Goal: Transaction & Acquisition: Book appointment/travel/reservation

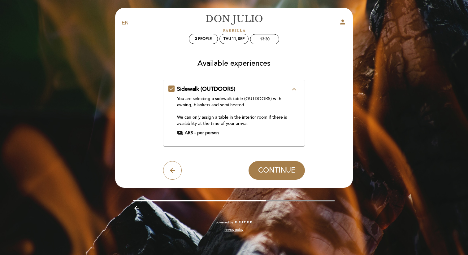
click at [190, 132] on span "ARS -" at bounding box center [190, 133] width 11 height 6
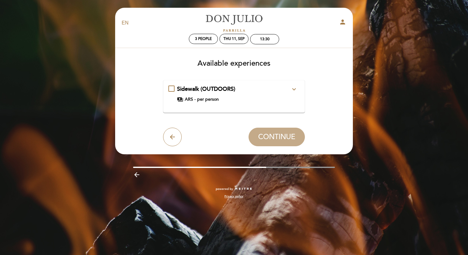
click at [295, 87] on icon "expand_more" at bounding box center [294, 89] width 7 height 7
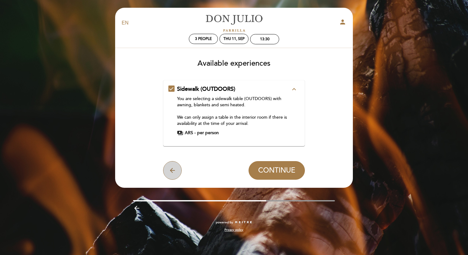
click at [172, 171] on icon "arrow_back" at bounding box center [172, 170] width 7 height 7
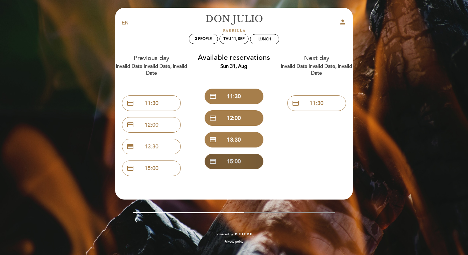
click at [215, 166] on button "credit_card 15:00" at bounding box center [234, 161] width 59 height 15
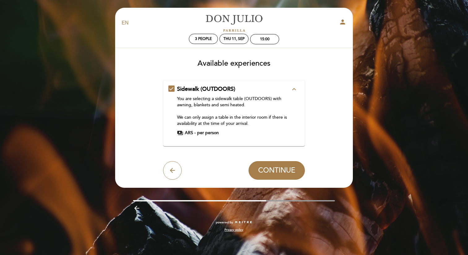
click at [293, 90] on icon "expand_less" at bounding box center [294, 89] width 7 height 7
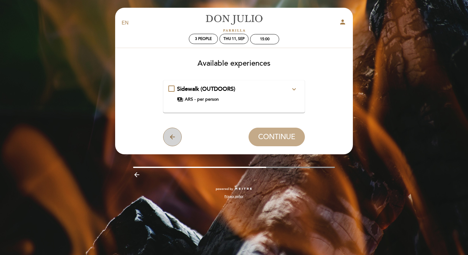
click at [167, 139] on button "arrow_back" at bounding box center [172, 137] width 19 height 19
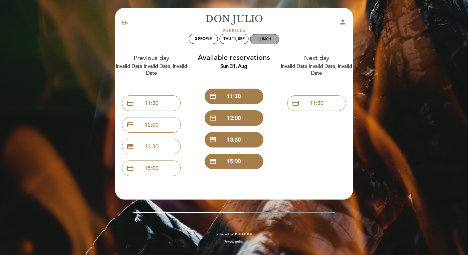
click at [270, 36] on div "Lunch" at bounding box center [265, 39] width 29 height 10
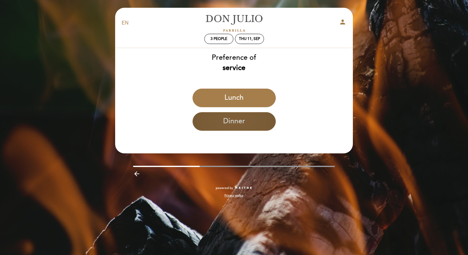
click at [217, 116] on button "Dinner" at bounding box center [234, 121] width 83 height 19
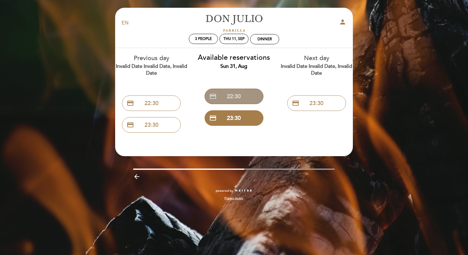
click at [222, 95] on button "credit_card 22:30" at bounding box center [234, 96] width 59 height 15
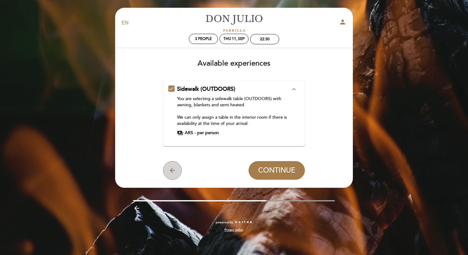
click at [173, 171] on icon "arrow_back" at bounding box center [172, 170] width 7 height 7
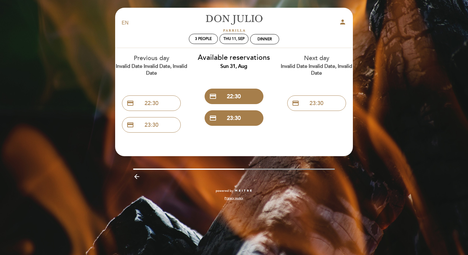
click at [341, 24] on icon "person" at bounding box center [342, 21] width 7 height 7
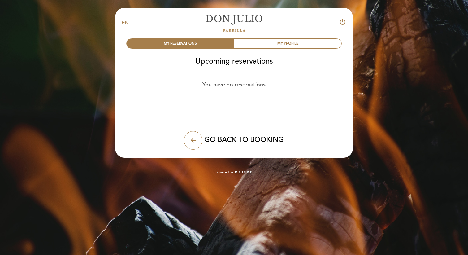
click at [188, 151] on header "EN ES PT [PERSON_NAME] power_settings_new MY RESERVATIONS MY PROFILE Upcoming r…" at bounding box center [234, 83] width 238 height 150
click at [193, 142] on icon "arrow_back" at bounding box center [193, 140] width 7 height 7
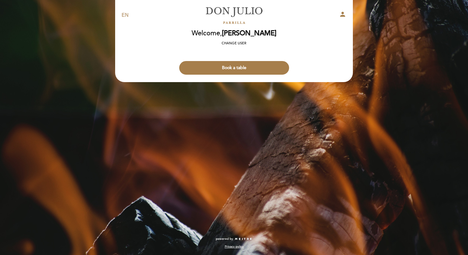
click at [121, 13] on div "EN ES PT" at bounding box center [156, 15] width 78 height 7
click at [124, 15] on select "EN ES PT" at bounding box center [125, 15] width 7 height 7
click at [122, 12] on select "EN ES PT" at bounding box center [125, 15] width 7 height 7
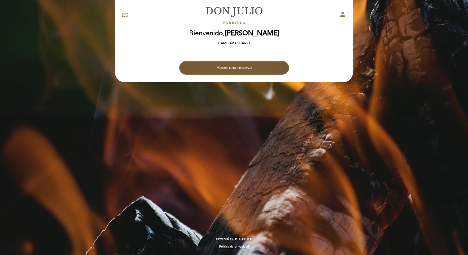
click at [208, 65] on button "Hacer una reserva" at bounding box center [234, 68] width 110 height 14
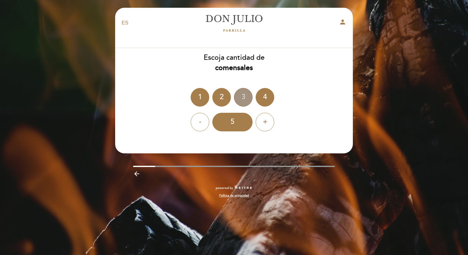
click at [241, 94] on div "3" at bounding box center [243, 97] width 19 height 19
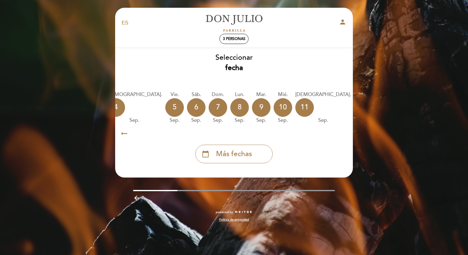
scroll to position [0, 169]
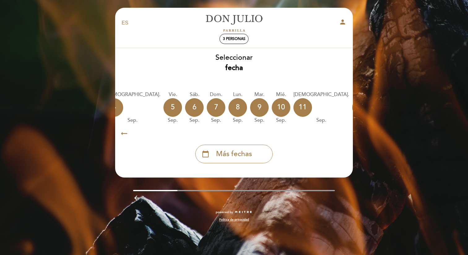
click at [353, 101] on div "12" at bounding box center [362, 107] width 19 height 19
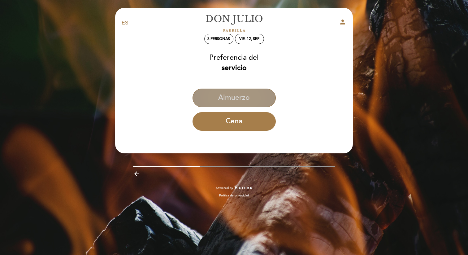
click at [226, 96] on button "Almuerzo" at bounding box center [234, 98] width 83 height 19
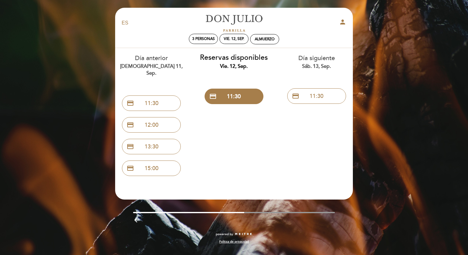
click at [86, 28] on div "EN ES PT [PERSON_NAME] person 3 personas vie. 12, sep. [GEOGRAPHIC_DATA] [GEOGR…" at bounding box center [234, 127] width 468 height 255
click at [353, 63] on div "EN ES PT [PERSON_NAME] person 3 personas vie. 12, sep. [GEOGRAPHIC_DATA] [GEOGR…" at bounding box center [234, 129] width 247 height 243
click at [310, 67] on div "sáb. 13, sep." at bounding box center [316, 66] width 73 height 7
click at [180, 19] on div "EN ES PT [PERSON_NAME] person" at bounding box center [234, 23] width 234 height 22
click at [264, 43] on div "Almuerzo" at bounding box center [265, 39] width 29 height 10
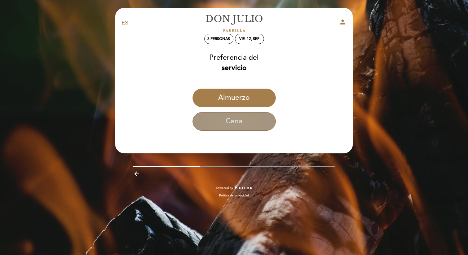
click at [223, 116] on button "Cena" at bounding box center [234, 121] width 83 height 19
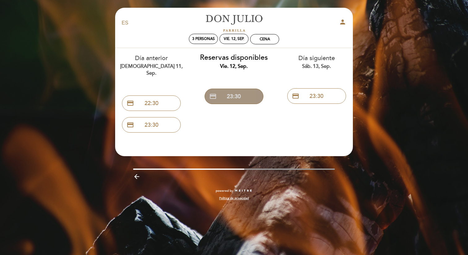
click at [222, 95] on button "credit_card 23:30" at bounding box center [234, 96] width 59 height 15
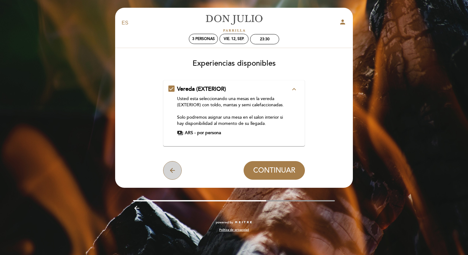
click at [170, 170] on icon "arrow_back" at bounding box center [172, 170] width 7 height 7
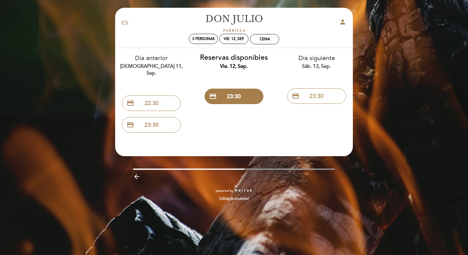
click at [234, 44] on div "vie. 12, sep." at bounding box center [234, 39] width 32 height 11
click at [235, 38] on div "vie. 12, sep." at bounding box center [234, 39] width 20 height 5
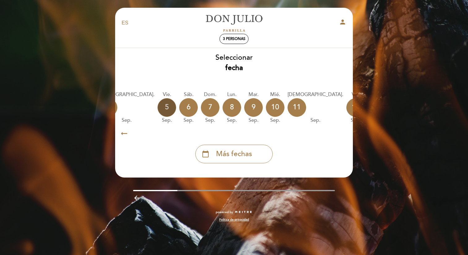
scroll to position [0, 182]
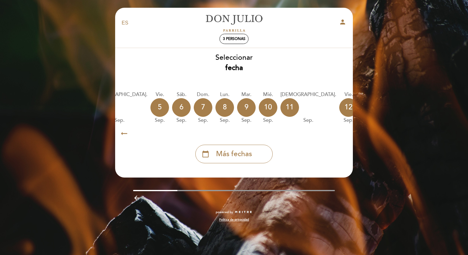
click at [361, 102] on div "13" at bounding box center [370, 107] width 19 height 19
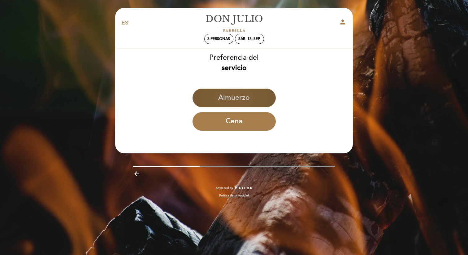
click at [243, 94] on button "Almuerzo" at bounding box center [234, 98] width 83 height 19
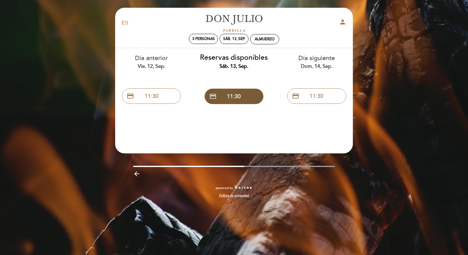
click at [243, 94] on button "credit_card 11:30" at bounding box center [234, 96] width 59 height 15
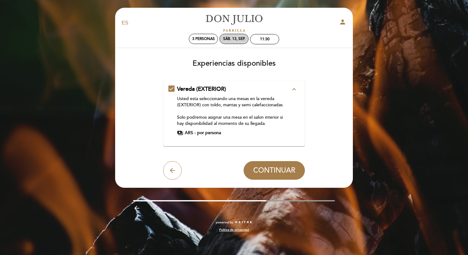
click at [239, 38] on div "sáb. 13, sep." at bounding box center [234, 39] width 22 height 5
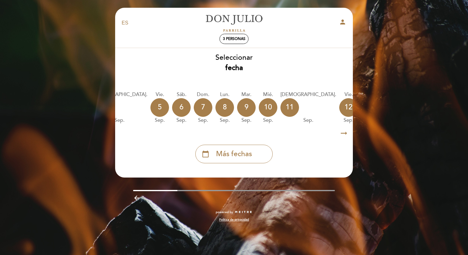
click at [383, 101] on div "14" at bounding box center [392, 107] width 19 height 19
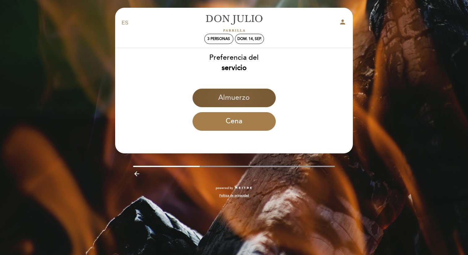
click at [214, 89] on button "Almuerzo" at bounding box center [234, 98] width 83 height 19
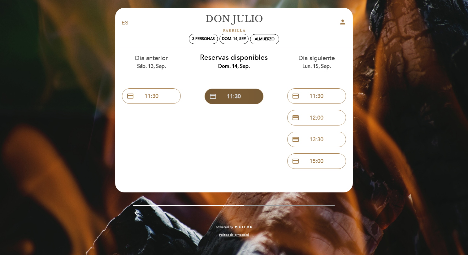
click at [219, 94] on button "credit_card 11:30" at bounding box center [234, 96] width 59 height 15
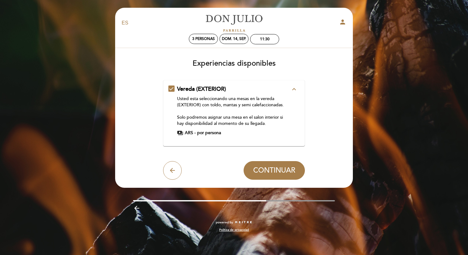
click at [292, 92] on icon "expand_less" at bounding box center [294, 89] width 7 height 7
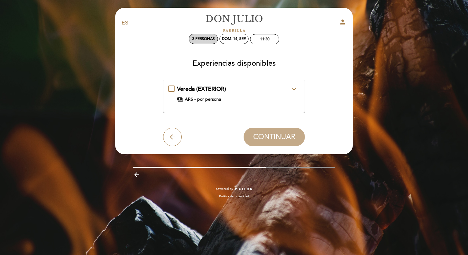
click at [215, 35] on div "3 personas" at bounding box center [203, 39] width 29 height 10
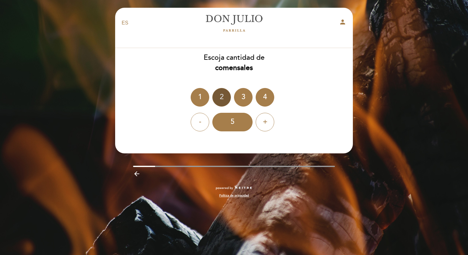
click at [217, 94] on div "2" at bounding box center [222, 97] width 19 height 19
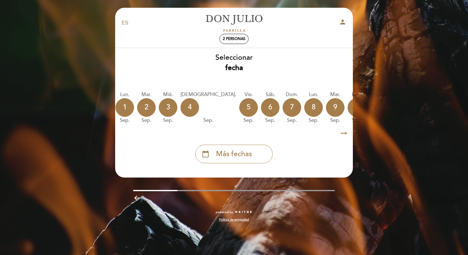
scroll to position [0, 99]
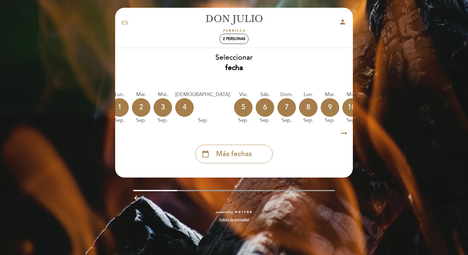
click at [364, 102] on div "11" at bounding box center [373, 107] width 19 height 19
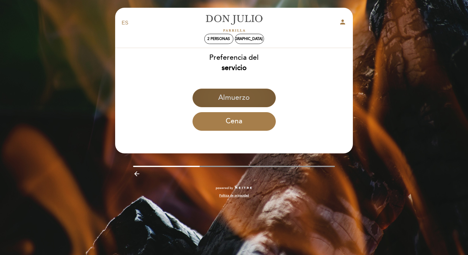
click at [220, 94] on button "Almuerzo" at bounding box center [234, 98] width 83 height 19
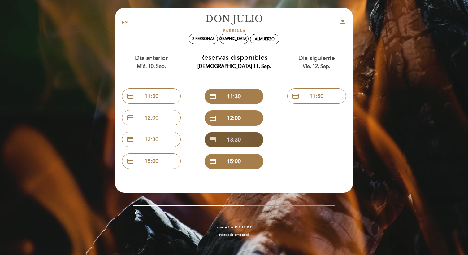
click at [222, 134] on button "credit_card 13:30" at bounding box center [234, 139] width 59 height 15
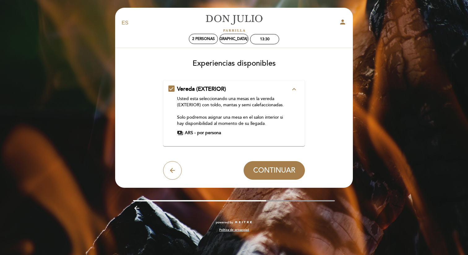
click at [162, 169] on form "Vereda (EXTERIOR) expand_less Usted esta seleccionando una mesas en la vereda (…" at bounding box center [234, 130] width 229 height 100
click at [173, 169] on icon "arrow_back" at bounding box center [172, 170] width 7 height 7
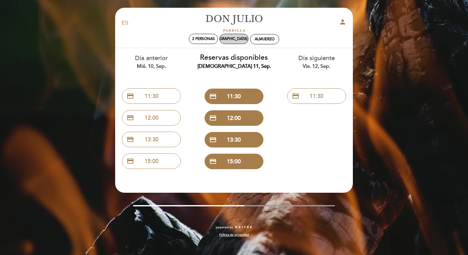
click at [233, 37] on div "[DEMOGRAPHIC_DATA] 11, sep." at bounding box center [234, 39] width 54 height 5
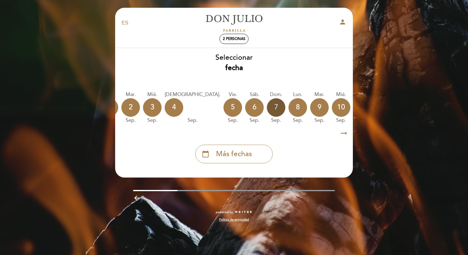
scroll to position [0, 182]
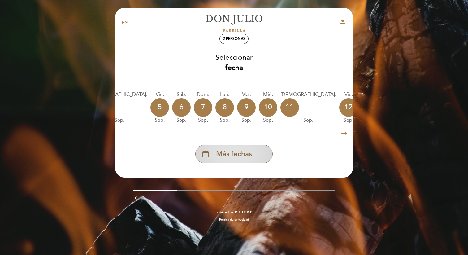
click at [252, 155] on span "Más fechas" at bounding box center [234, 154] width 36 height 10
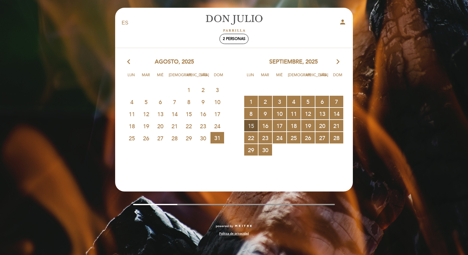
click at [251, 122] on span "15 RESERVAS DISPONIBLES" at bounding box center [251, 125] width 14 height 11
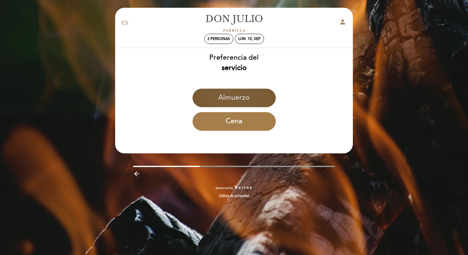
click at [224, 104] on button "Almuerzo" at bounding box center [234, 98] width 83 height 19
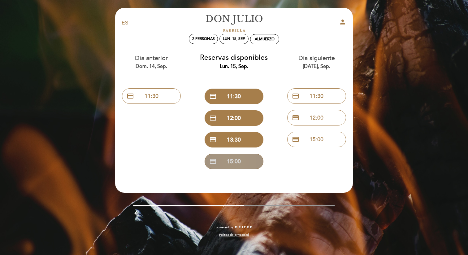
click at [232, 157] on button "credit_card 15:00" at bounding box center [234, 161] width 59 height 15
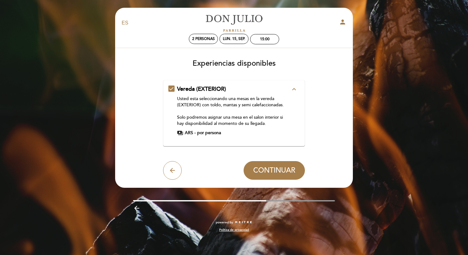
click at [297, 90] on icon "expand_less" at bounding box center [294, 89] width 7 height 7
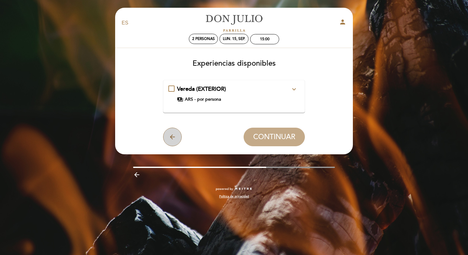
click at [171, 139] on icon "arrow_back" at bounding box center [172, 136] width 7 height 7
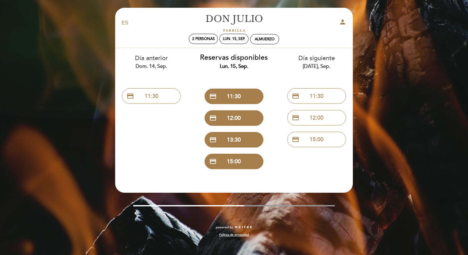
click at [228, 45] on div "EN ES PT [PERSON_NAME] person 2 personas lun. 15, sep. [GEOGRAPHIC_DATA]" at bounding box center [234, 30] width 225 height 36
click at [228, 39] on div "lun. 15, sep." at bounding box center [234, 39] width 22 height 5
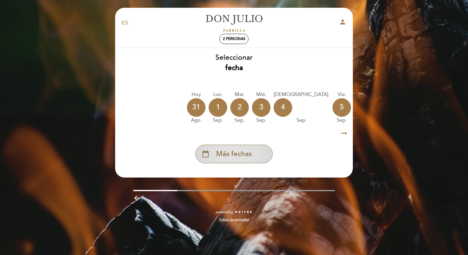
click at [243, 153] on span "Más fechas" at bounding box center [234, 154] width 36 height 10
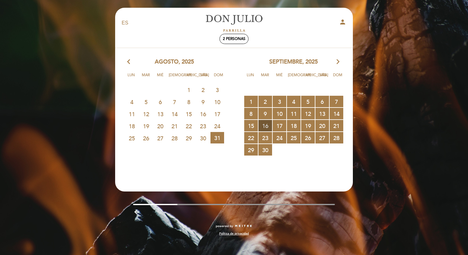
click at [264, 123] on span "16 RESERVAS DISPONIBLES" at bounding box center [266, 125] width 14 height 11
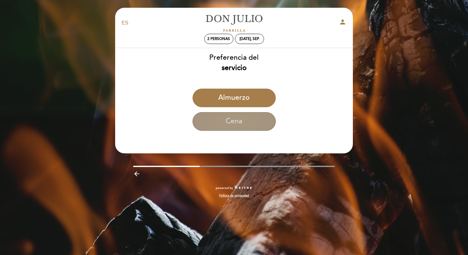
click at [219, 116] on button "Cena" at bounding box center [234, 121] width 83 height 19
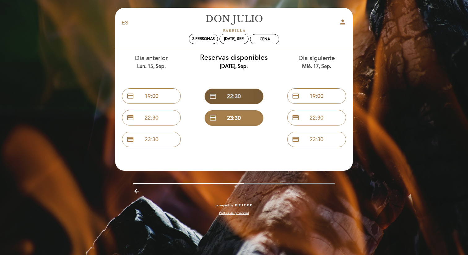
click at [233, 96] on button "credit_card 22:30" at bounding box center [234, 96] width 59 height 15
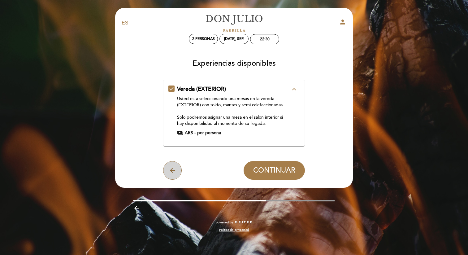
click at [176, 166] on button "arrow_back" at bounding box center [172, 170] width 19 height 19
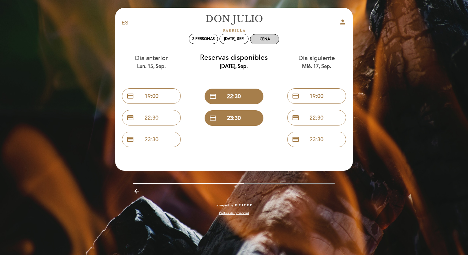
click at [269, 38] on div "Cena" at bounding box center [265, 39] width 10 height 5
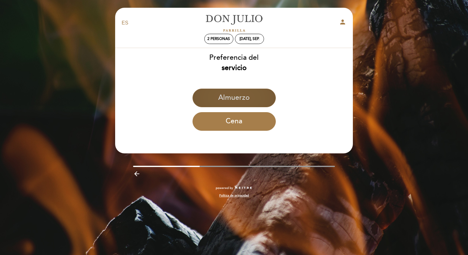
click at [221, 93] on button "Almuerzo" at bounding box center [234, 98] width 83 height 19
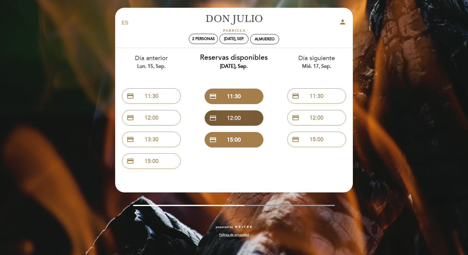
click at [224, 114] on button "credit_card 12:00" at bounding box center [234, 117] width 59 height 15
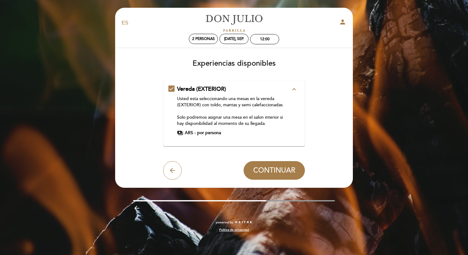
click at [294, 88] on icon "expand_less" at bounding box center [294, 89] width 7 height 7
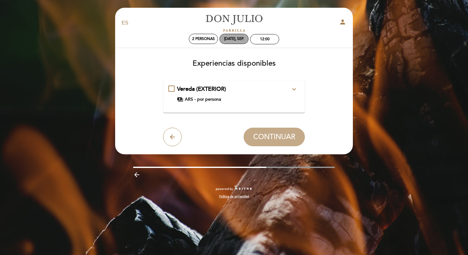
click at [243, 39] on div "[DATE], sep." at bounding box center [234, 39] width 20 height 5
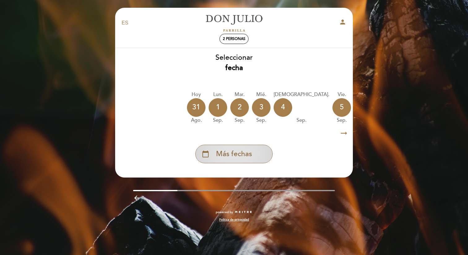
click at [231, 155] on span "Más fechas" at bounding box center [234, 154] width 36 height 10
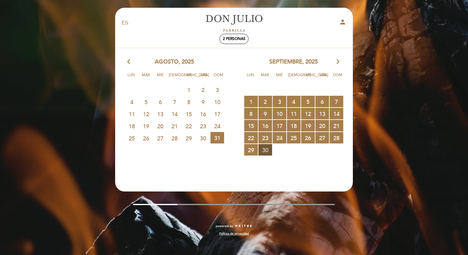
click at [265, 149] on span "30 RESERVAS DISPONIBLES" at bounding box center [266, 149] width 14 height 11
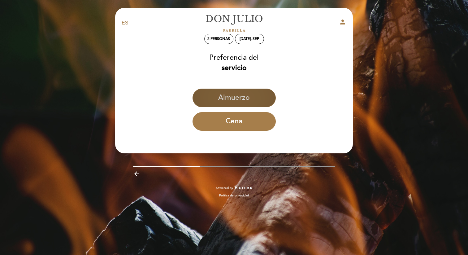
click at [221, 99] on button "Almuerzo" at bounding box center [234, 98] width 83 height 19
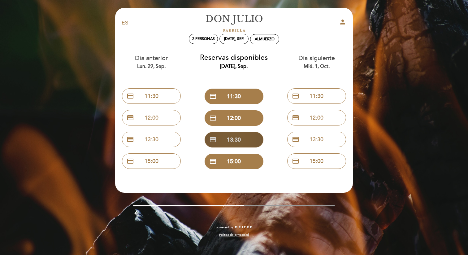
click at [224, 136] on button "credit_card 13:30" at bounding box center [234, 139] width 59 height 15
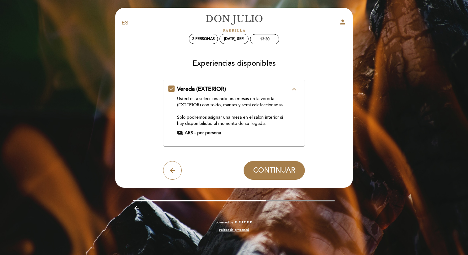
click at [296, 88] on icon "expand_less" at bounding box center [294, 89] width 7 height 7
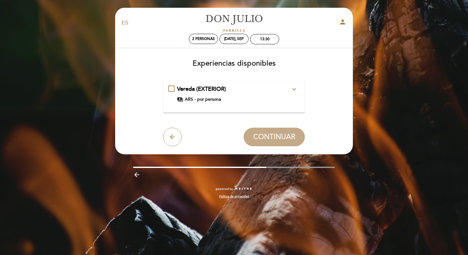
click at [296, 88] on icon "expand_more" at bounding box center [294, 89] width 7 height 7
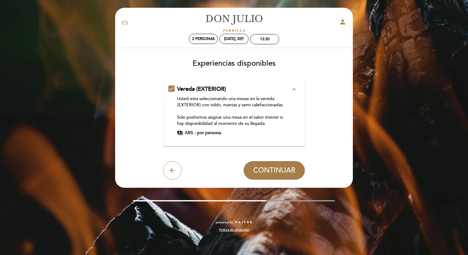
click at [196, 134] on div "payments ARS - por persona" at bounding box center [234, 133] width 114 height 6
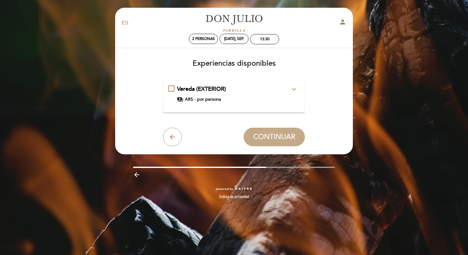
click at [180, 99] on span "payments" at bounding box center [180, 99] width 6 height 6
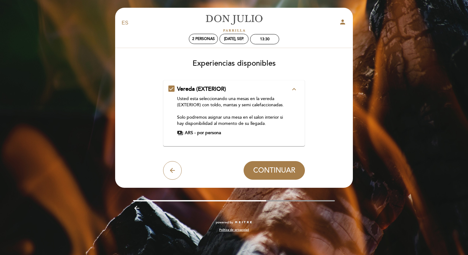
click at [294, 90] on icon "expand_less" at bounding box center [294, 89] width 7 height 7
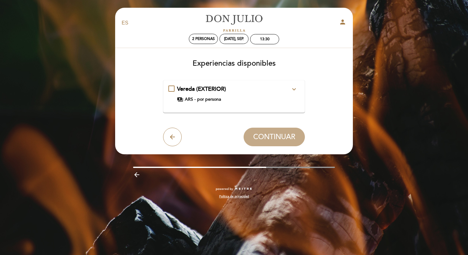
click at [171, 148] on header "EN ES PT [PERSON_NAME] person 2 personas [DATE], sep. 13:30 [GEOGRAPHIC_DATA] […" at bounding box center [234, 81] width 238 height 147
click at [173, 132] on button "arrow_back" at bounding box center [172, 137] width 19 height 19
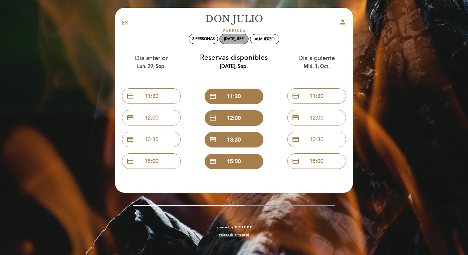
click at [235, 37] on div "[DATE], sep." at bounding box center [234, 39] width 20 height 5
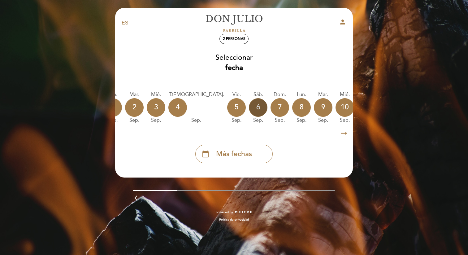
scroll to position [0, 107]
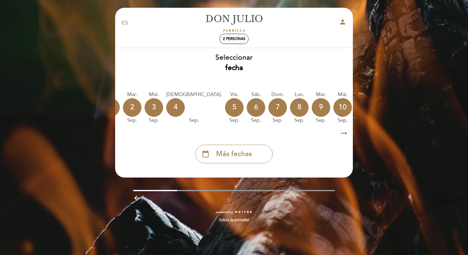
click at [355, 101] on div "11" at bounding box center [364, 107] width 19 height 19
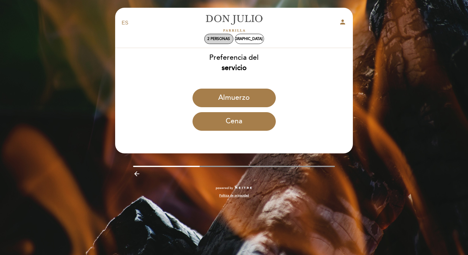
click at [209, 41] on span "2 personas" at bounding box center [219, 39] width 23 height 5
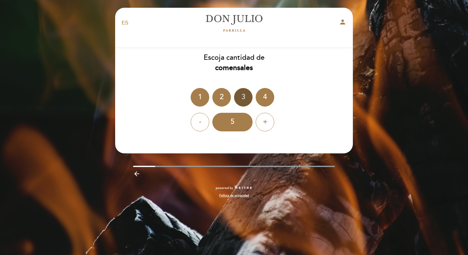
click at [246, 93] on div "3" at bounding box center [243, 97] width 19 height 19
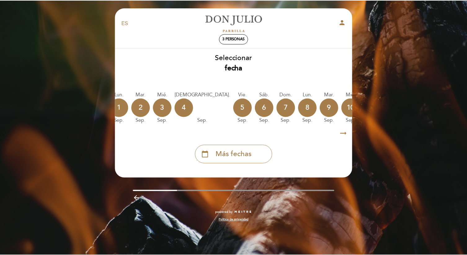
scroll to position [0, 99]
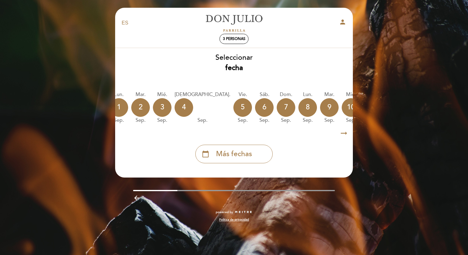
click at [364, 100] on div "11" at bounding box center [373, 107] width 19 height 19
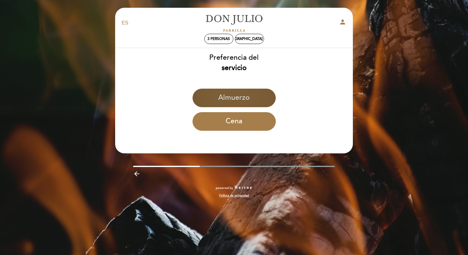
click at [220, 92] on button "Almuerzo" at bounding box center [234, 98] width 83 height 19
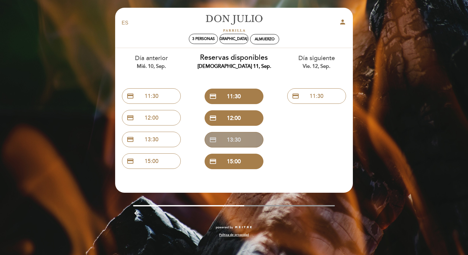
click at [228, 135] on button "credit_card 13:30" at bounding box center [234, 139] width 59 height 15
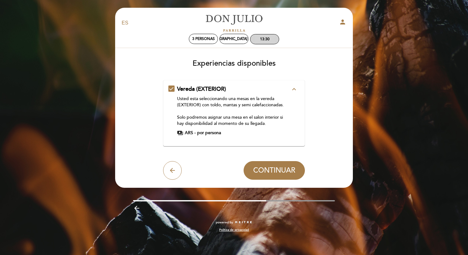
click at [263, 42] on div "13:30" at bounding box center [265, 39] width 29 height 10
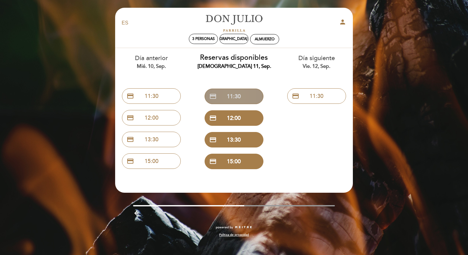
click at [226, 92] on button "credit_card 11:30" at bounding box center [234, 96] width 59 height 15
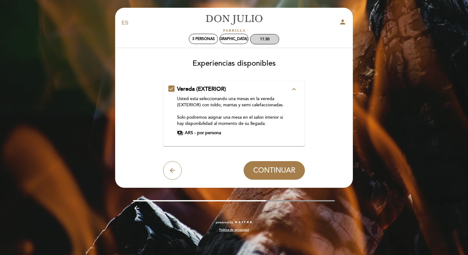
click at [267, 39] on div "11:30" at bounding box center [265, 39] width 10 height 5
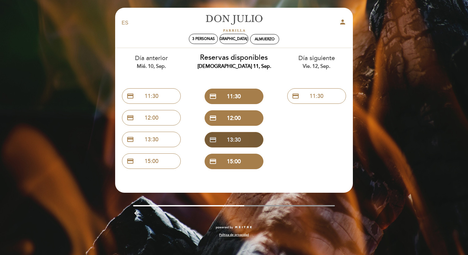
click at [226, 136] on button "credit_card 13:30" at bounding box center [234, 139] width 59 height 15
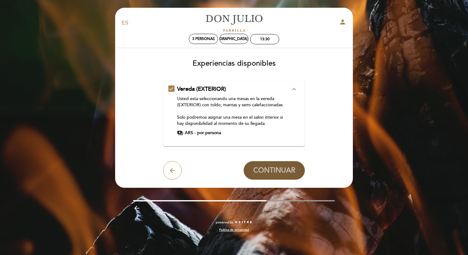
click at [263, 164] on button "CONTINUAR" at bounding box center [274, 170] width 61 height 19
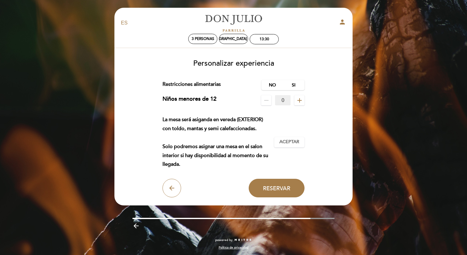
click at [300, 101] on icon "add" at bounding box center [299, 100] width 7 height 7
click at [300, 103] on icon "add" at bounding box center [299, 100] width 7 height 7
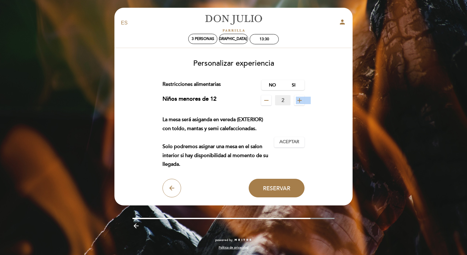
click at [300, 103] on icon "add" at bounding box center [299, 100] width 7 height 7
click at [299, 102] on icon "add" at bounding box center [299, 100] width 7 height 7
click at [262, 99] on icon "remove" at bounding box center [265, 100] width 7 height 7
click at [266, 87] on label "No" at bounding box center [272, 85] width 22 height 10
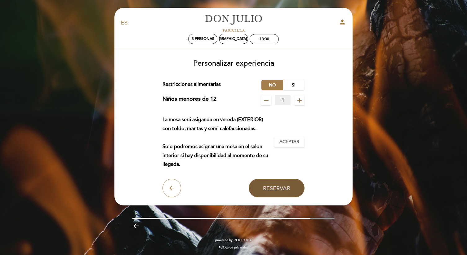
click at [266, 182] on button "Reservar" at bounding box center [276, 188] width 56 height 19
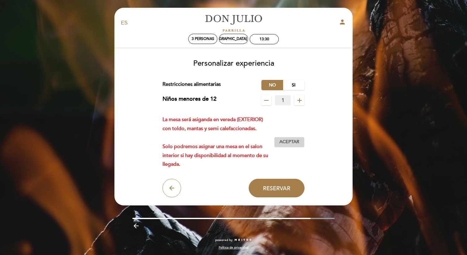
click at [279, 141] on button "Aceptar Aceptado" at bounding box center [289, 142] width 30 height 11
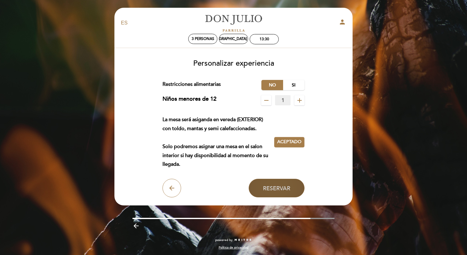
click at [256, 189] on button "Reservar" at bounding box center [276, 188] width 56 height 19
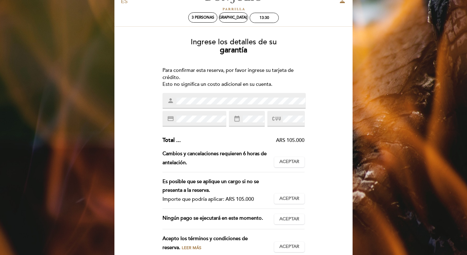
scroll to position [22, 0]
click at [185, 97] on div "person" at bounding box center [233, 100] width 143 height 15
click at [325, 77] on div "Ingrese los detalles de su garantía Para confirmar esta reserva, por favor ingr…" at bounding box center [233, 159] width 229 height 252
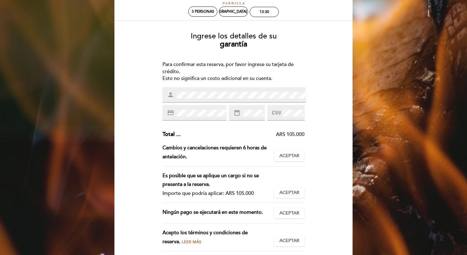
scroll to position [0, 0]
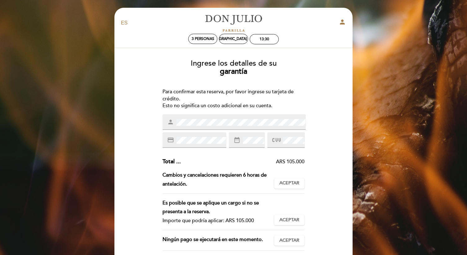
click at [125, 24] on select "EN ES PT" at bounding box center [124, 23] width 7 height 7
select select "en"
click at [121, 20] on select "EN ES PT" at bounding box center [124, 23] width 7 height 7
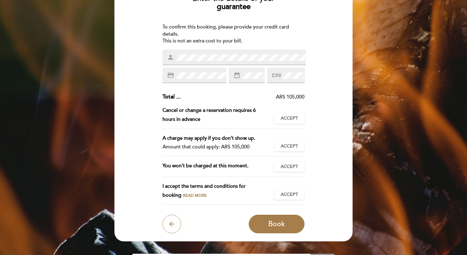
scroll to position [77, 0]
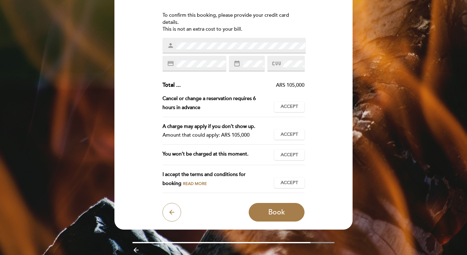
click at [192, 52] on div "person" at bounding box center [233, 45] width 143 height 15
click at [121, 23] on div "Enter the details of your guarantee To confirm this booking, please provide you…" at bounding box center [233, 99] width 229 height 243
click at [242, 63] on span at bounding box center [252, 63] width 23 height 7
click at [301, 106] on button "Accept Accepted" at bounding box center [289, 107] width 30 height 11
click at [299, 133] on button "Accept Accepted" at bounding box center [289, 134] width 30 height 11
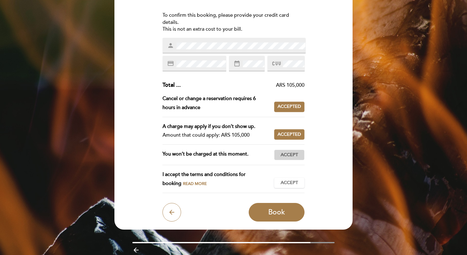
click at [297, 153] on span "Accept" at bounding box center [288, 155] width 17 height 7
click at [297, 180] on span "Accept" at bounding box center [288, 183] width 17 height 7
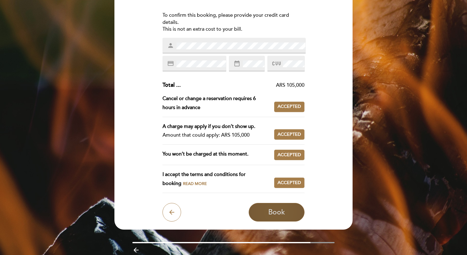
click at [291, 211] on button "Book" at bounding box center [276, 212] width 56 height 19
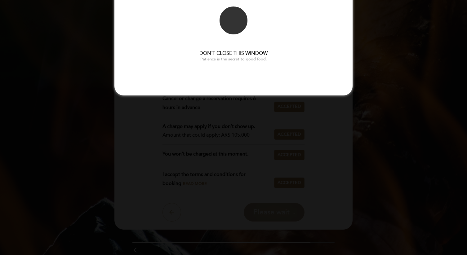
scroll to position [0, 0]
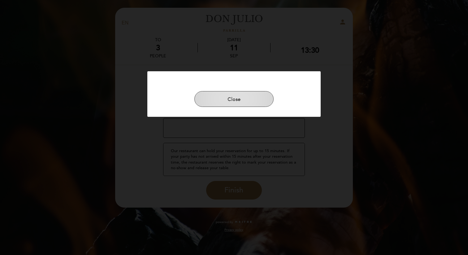
click at [243, 96] on button "Close" at bounding box center [234, 99] width 79 height 16
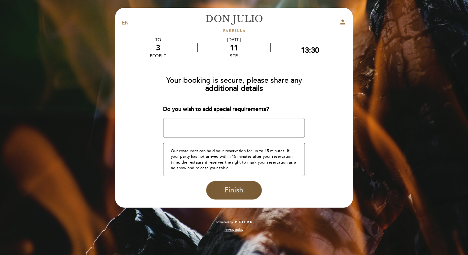
click at [226, 187] on span "Finish" at bounding box center [234, 190] width 19 height 9
